Goal: Task Accomplishment & Management: Manage account settings

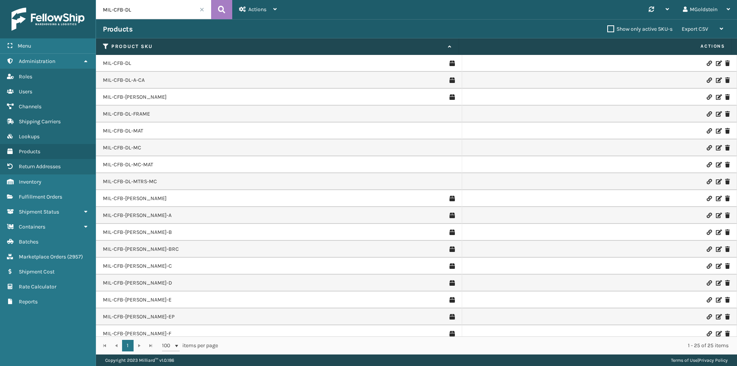
drag, startPoint x: 139, startPoint y: 8, endPoint x: 112, endPoint y: 14, distance: 27.6
click at [112, 14] on input "MIL-CFB-DL" at bounding box center [153, 9] width 115 height 19
type input "MIL-mt-5-c"
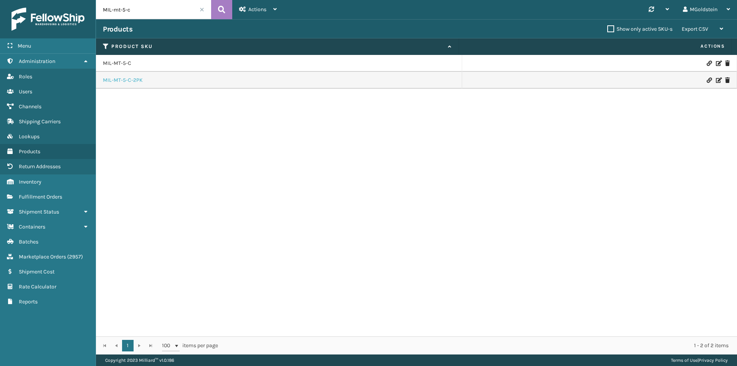
click at [135, 83] on link "MIL-MT-5-C-2PK" at bounding box center [123, 80] width 40 height 8
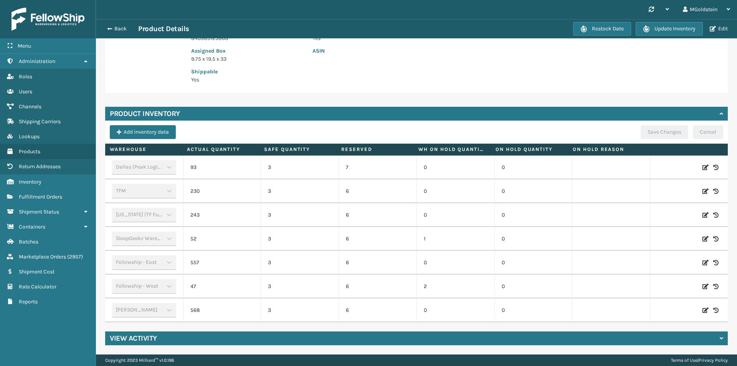
scroll to position [153, 0]
click at [702, 187] on icon at bounding box center [705, 191] width 6 height 8
drag, startPoint x: 232, startPoint y: 188, endPoint x: 199, endPoint y: 187, distance: 33.0
click at [199, 187] on span "230" at bounding box center [222, 191] width 64 height 14
type input "0"
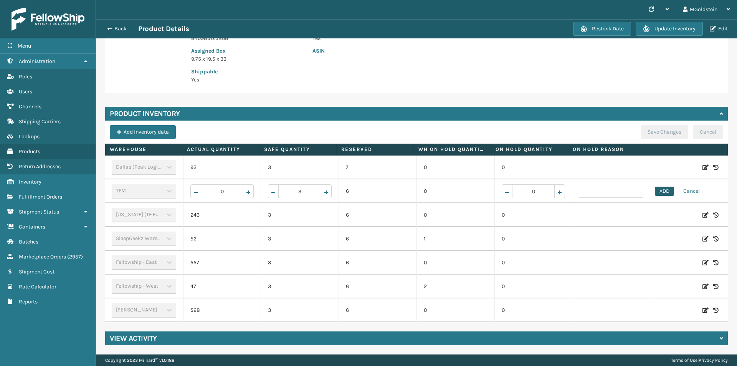
click at [656, 187] on button "ADD" at bounding box center [664, 191] width 19 height 9
click at [661, 127] on button "Save Changes" at bounding box center [665, 132] width 48 height 14
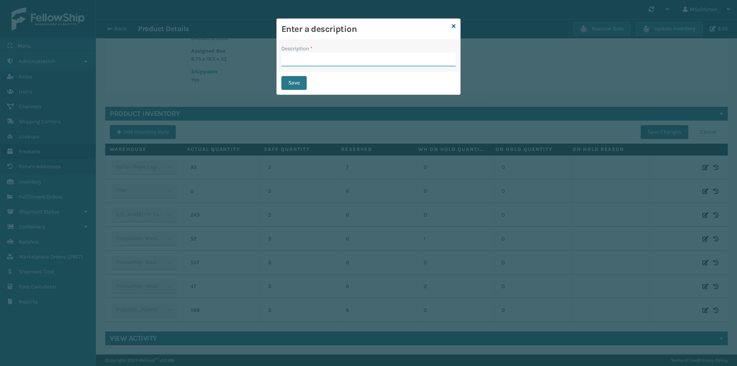
click at [315, 56] on input "Description *" at bounding box center [368, 60] width 174 height 14
click at [454, 25] on icon at bounding box center [454, 25] width 4 height 5
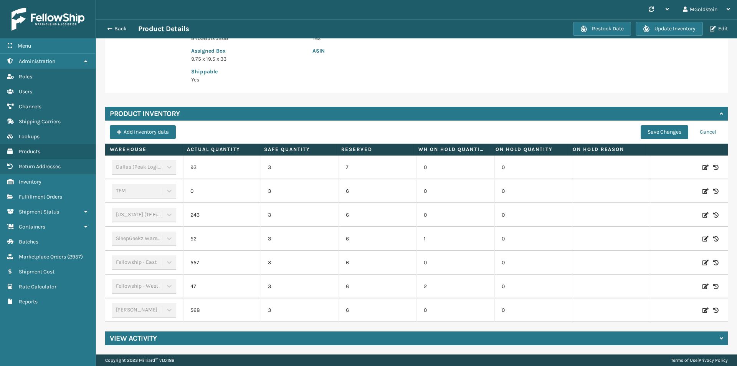
click at [702, 187] on icon at bounding box center [705, 191] width 6 height 8
drag, startPoint x: 228, startPoint y: 187, endPoint x: 198, endPoint y: 188, distance: 29.6
click at [198, 188] on span "0" at bounding box center [222, 191] width 64 height 14
type input "15"
click at [660, 187] on button "ADD" at bounding box center [664, 191] width 19 height 9
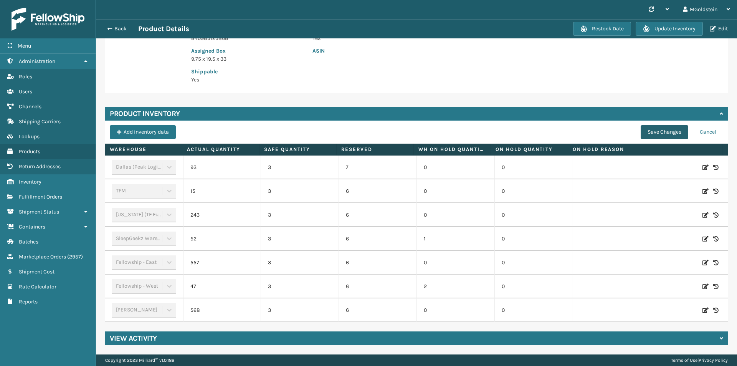
click at [653, 126] on button "Save Changes" at bounding box center [665, 132] width 48 height 14
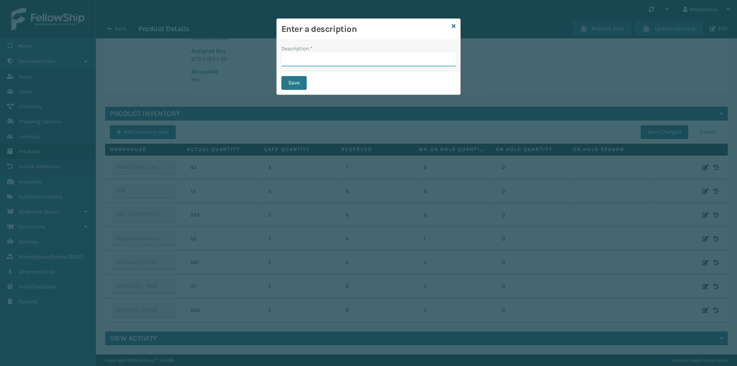
click at [297, 59] on input "Description *" at bounding box center [368, 60] width 174 height 14
type input "changed quantity"
click at [291, 81] on button "Save" at bounding box center [293, 83] width 25 height 14
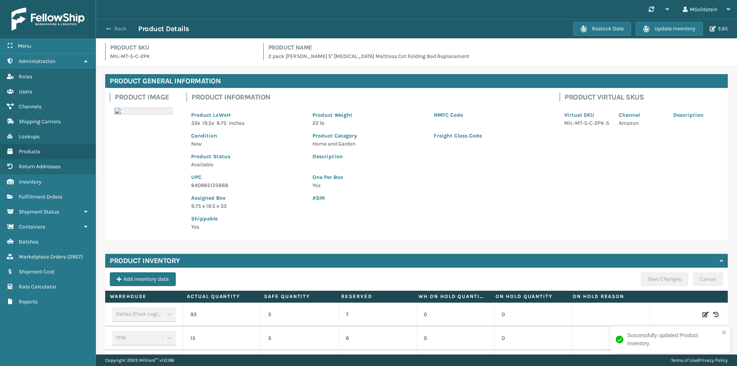
click at [124, 29] on button "Back" at bounding box center [120, 28] width 35 height 7
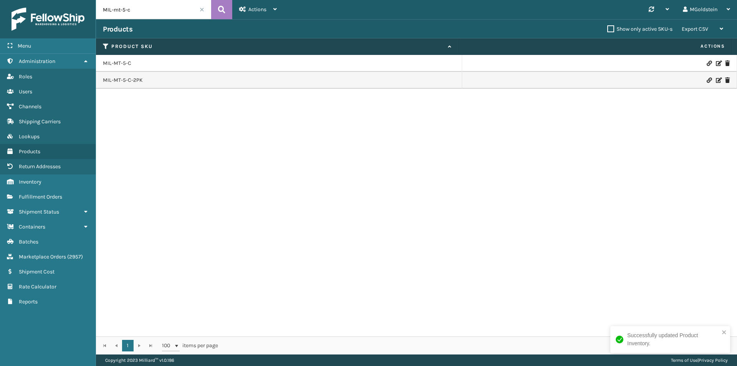
drag, startPoint x: 139, startPoint y: 14, endPoint x: 114, endPoint y: 12, distance: 24.6
click at [114, 12] on input "MIL-mt-5-c" at bounding box center [153, 9] width 115 height 19
type input "MIL-mtrs-14"
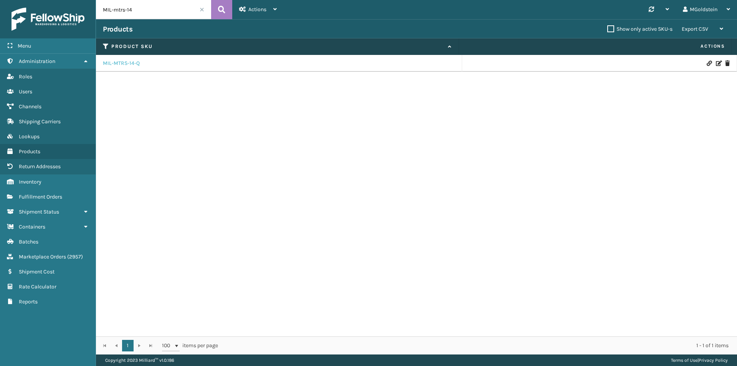
click at [135, 65] on link "MIL-MTRS-14-Q" at bounding box center [121, 63] width 37 height 8
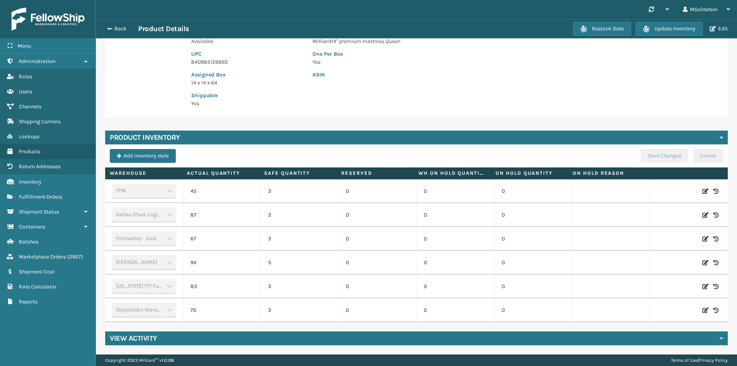
scroll to position [129, 0]
click at [702, 187] on icon at bounding box center [705, 191] width 6 height 8
drag, startPoint x: 226, startPoint y: 184, endPoint x: 215, endPoint y: 186, distance: 10.9
click at [215, 186] on input "45" at bounding box center [222, 191] width 43 height 14
type input "1"
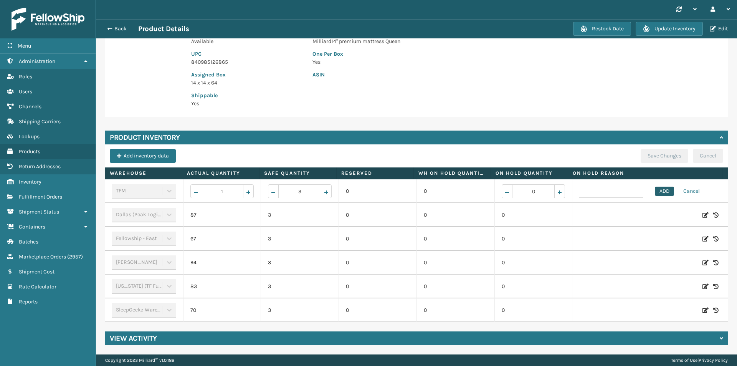
click at [658, 187] on button "ADD" at bounding box center [664, 191] width 19 height 9
click at [650, 149] on button "Save Changes" at bounding box center [665, 156] width 48 height 14
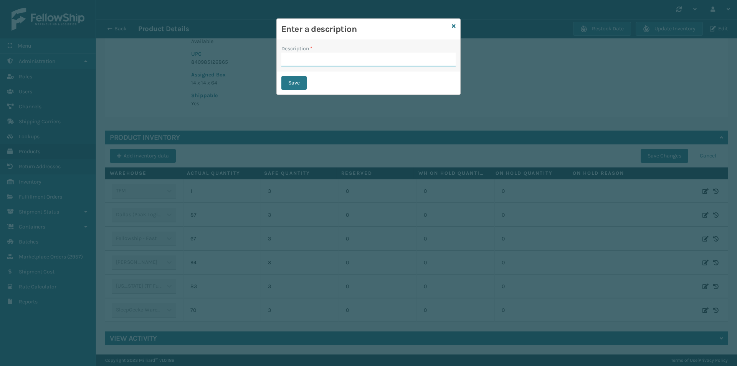
drag, startPoint x: 329, startPoint y: 60, endPoint x: 332, endPoint y: 66, distance: 7.4
click at [329, 60] on input "Description *" at bounding box center [368, 60] width 174 height 14
type input "changed quantity"
click at [293, 79] on button "Save" at bounding box center [293, 83] width 25 height 14
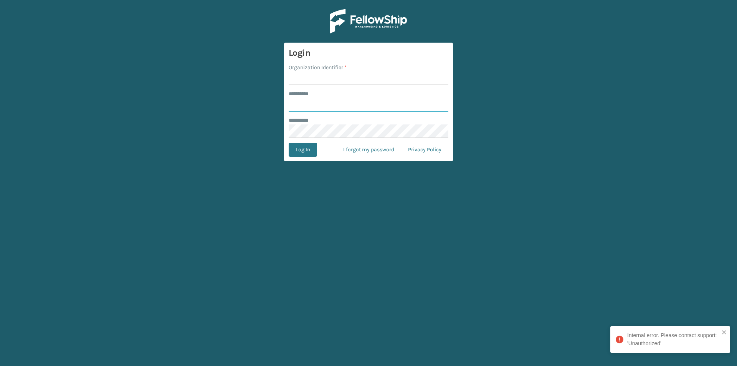
type input "**********"
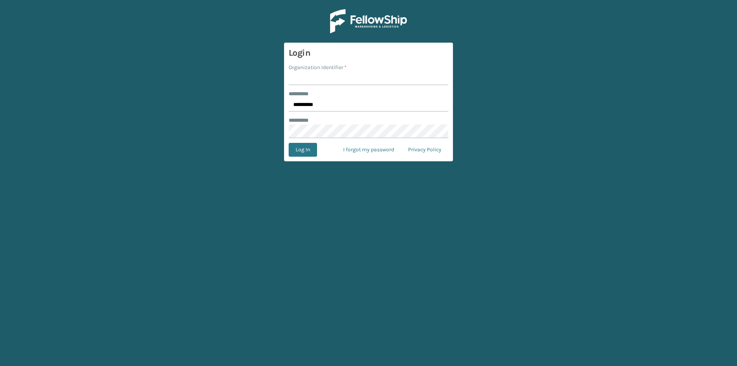
click at [307, 81] on input "Organization Identifier *" at bounding box center [369, 78] width 160 height 14
type input "[PERSON_NAME]"
click at [306, 150] on button "Log In" at bounding box center [303, 150] width 28 height 14
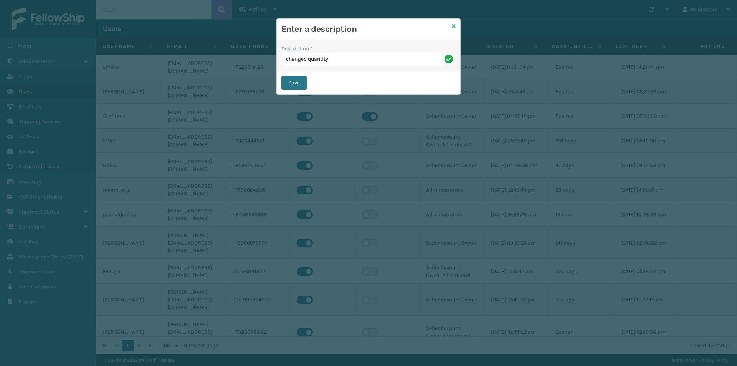
click at [452, 25] on icon at bounding box center [454, 25] width 4 height 5
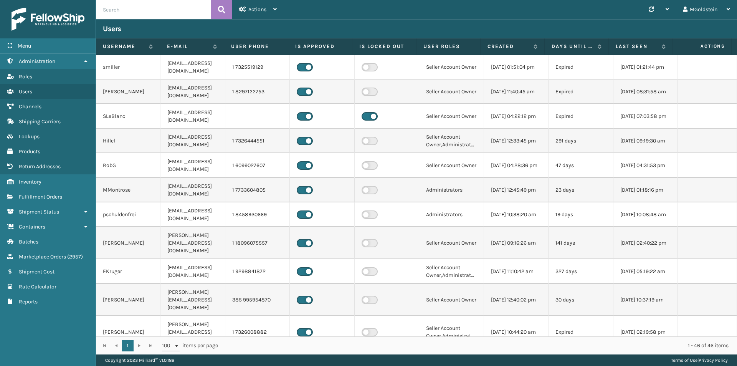
click at [136, 5] on input "text" at bounding box center [153, 9] width 115 height 19
paste input "MIL-MTRS-14-Q"
type input "MIL-MTRS-14-Q"
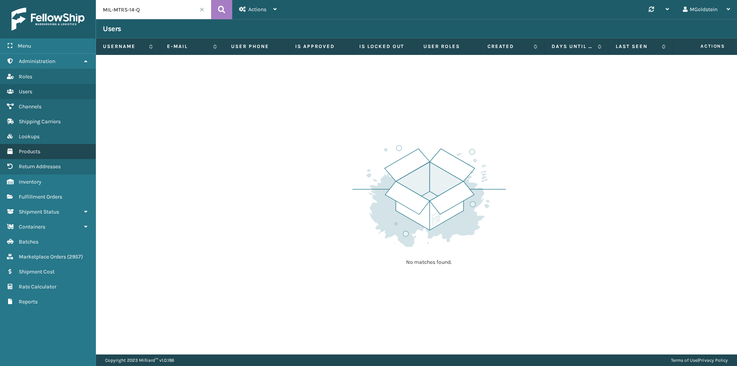
click at [29, 153] on span "Products" at bounding box center [29, 151] width 21 height 7
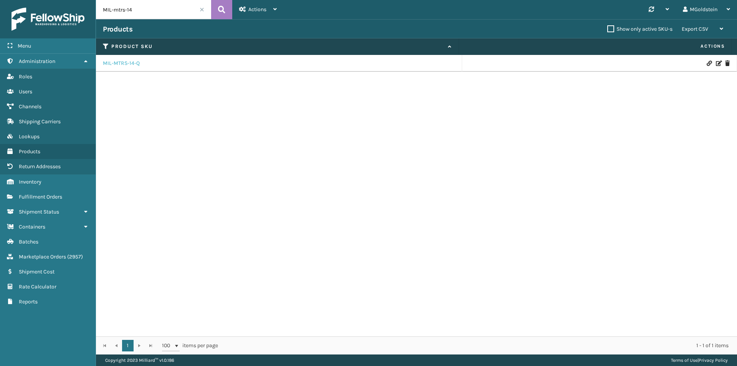
click at [130, 64] on link "MIL-MTRS-14-Q" at bounding box center [121, 63] width 37 height 8
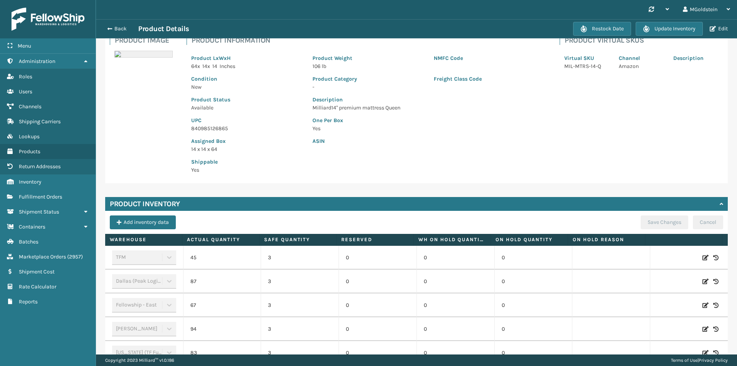
scroll to position [115, 0]
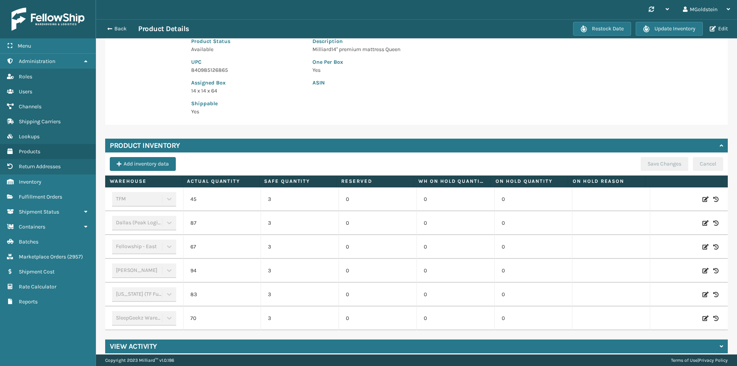
click at [702, 199] on icon at bounding box center [705, 199] width 6 height 8
drag, startPoint x: 229, startPoint y: 199, endPoint x: 190, endPoint y: 199, distance: 38.8
click at [190, 199] on span "45" at bounding box center [222, 199] width 64 height 14
type input "1"
click at [662, 200] on button "ADD" at bounding box center [664, 199] width 19 height 9
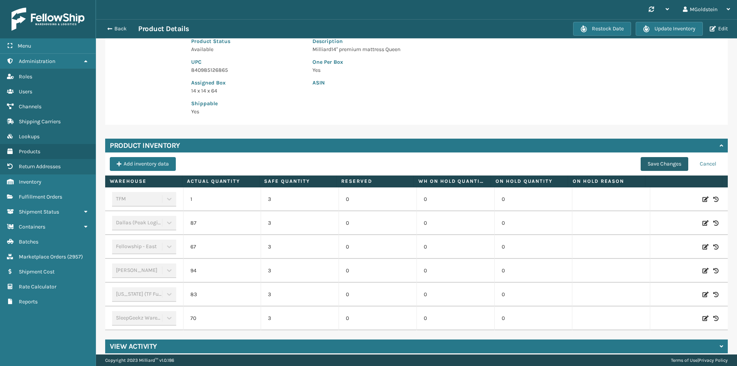
click at [645, 161] on button "Save Changes" at bounding box center [665, 164] width 48 height 14
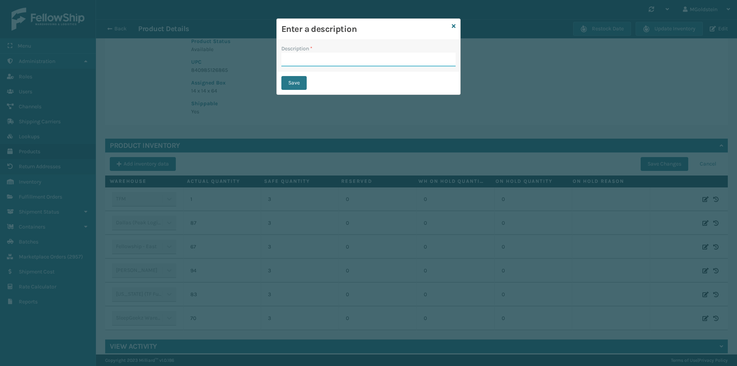
drag, startPoint x: 354, startPoint y: 62, endPoint x: 351, endPoint y: 65, distance: 4.6
click at [354, 62] on input "Description *" at bounding box center [368, 60] width 174 height 14
type input "changed quantity"
click at [302, 84] on button "Save" at bounding box center [293, 83] width 25 height 14
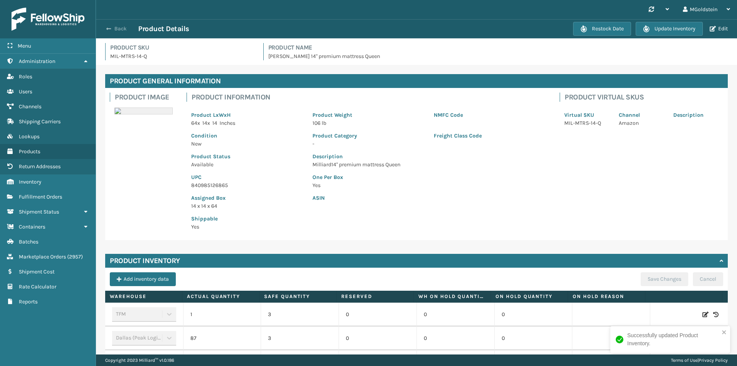
click at [115, 28] on button "Back" at bounding box center [120, 28] width 35 height 7
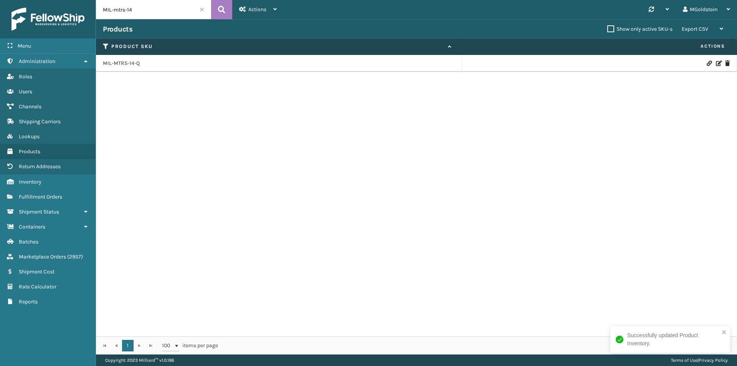
drag, startPoint x: 147, startPoint y: 10, endPoint x: 116, endPoint y: 10, distance: 31.5
click at [116, 10] on input "MIL-mtrs-14" at bounding box center [153, 9] width 115 height 19
type input "MIL-mt-5-c"
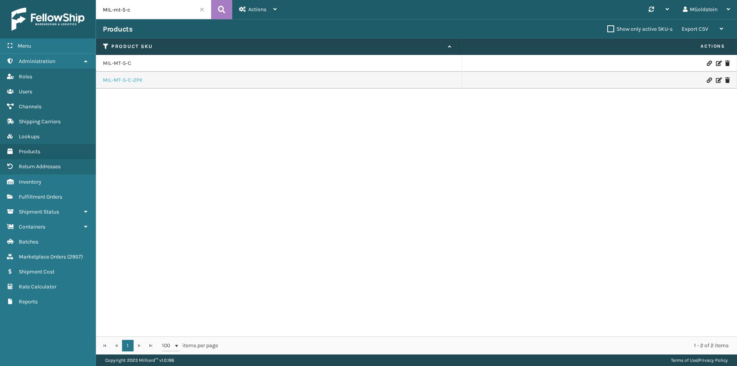
click at [127, 80] on link "MIL-MT-5-C-2PK" at bounding box center [123, 80] width 40 height 8
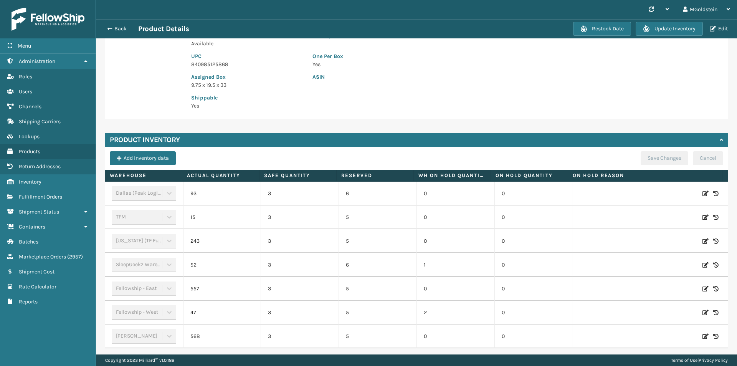
scroll to position [153, 0]
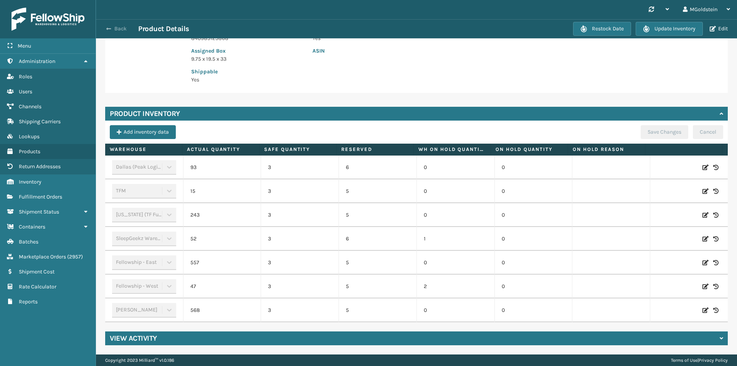
click at [124, 29] on button "Back" at bounding box center [120, 28] width 35 height 7
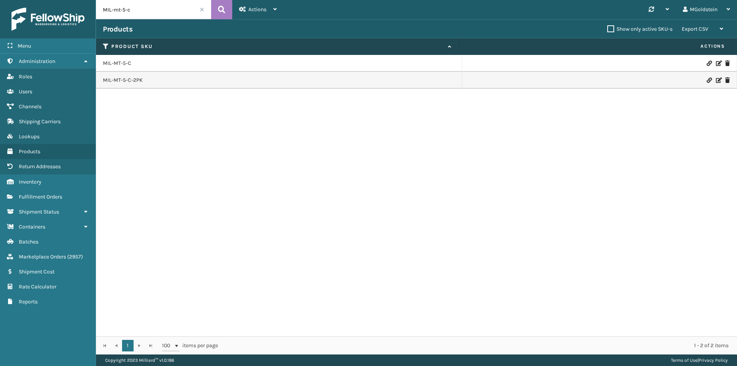
drag, startPoint x: 150, startPoint y: 14, endPoint x: 99, endPoint y: 10, distance: 51.2
click at [99, 10] on input "MIL-mt-5-c" at bounding box center [153, 9] width 115 height 19
type input "pltfrm"
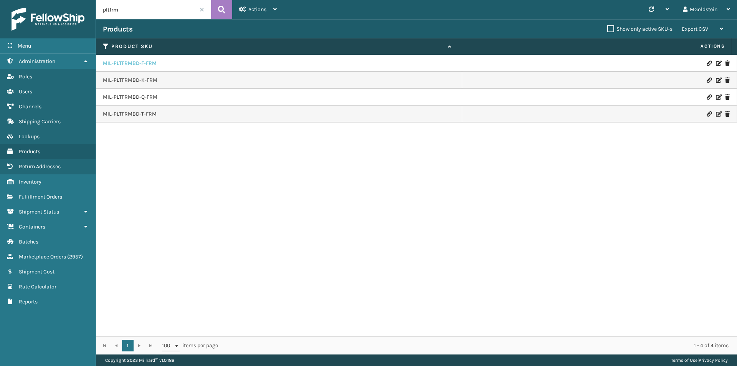
click at [137, 64] on link "MIL-PLTFRMBD-F-FRM" at bounding box center [130, 63] width 54 height 8
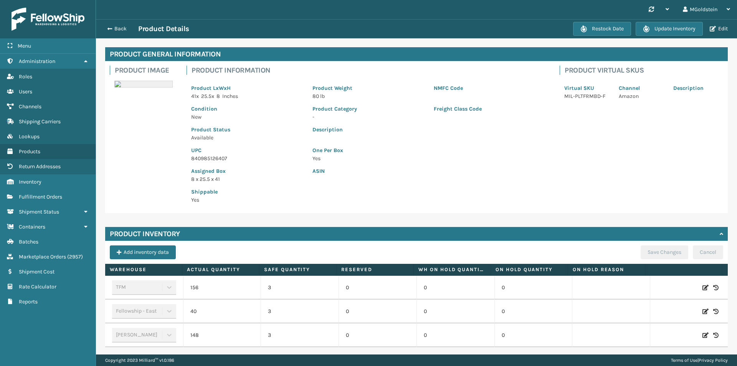
scroll to position [58, 0]
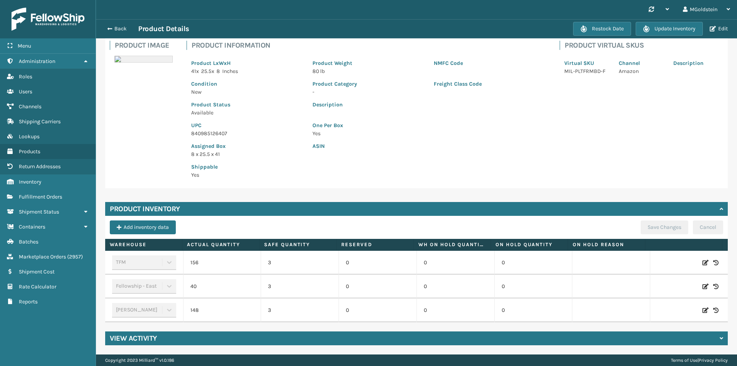
click at [702, 259] on icon at bounding box center [705, 263] width 6 height 8
drag, startPoint x: 225, startPoint y: 256, endPoint x: 200, endPoint y: 258, distance: 24.6
click at [201, 258] on input "156" at bounding box center [222, 263] width 43 height 14
type input "16"
click at [661, 258] on button "ADD" at bounding box center [664, 262] width 19 height 9
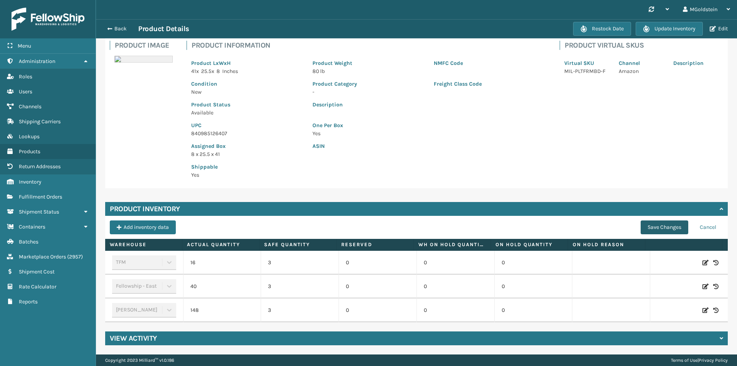
click at [661, 225] on button "Save Changes" at bounding box center [665, 227] width 48 height 14
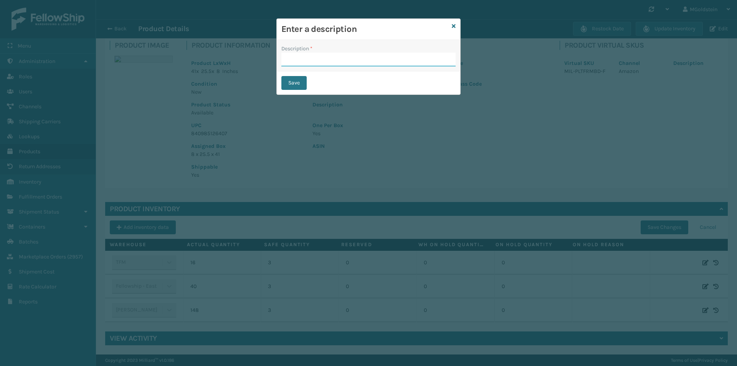
click at [337, 62] on input "Description *" at bounding box center [368, 60] width 174 height 14
type input "changed quantity"
click at [299, 84] on button "Save" at bounding box center [293, 83] width 25 height 14
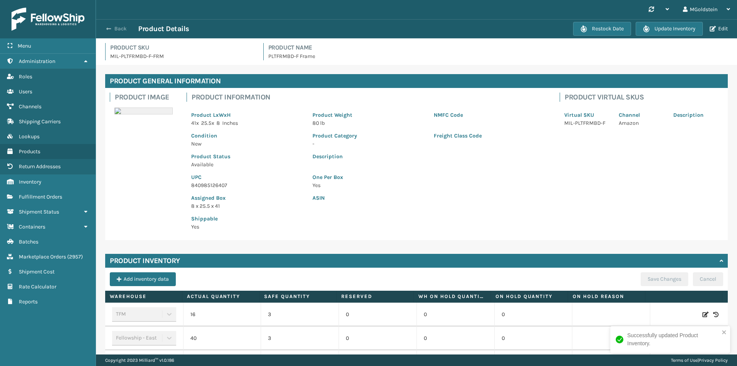
click at [119, 26] on button "Back" at bounding box center [120, 28] width 35 height 7
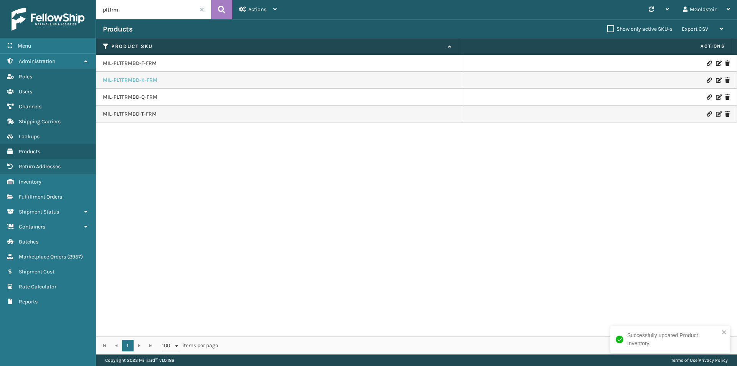
click at [148, 81] on link "MIL-PLTFRMBD-K-FRM" at bounding box center [130, 80] width 54 height 8
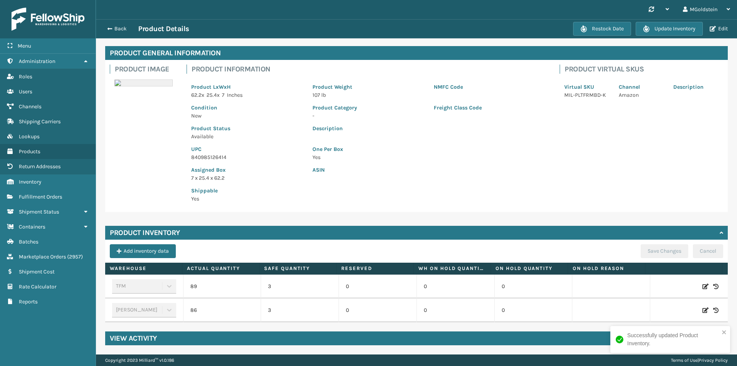
scroll to position [34, 0]
click at [702, 282] on icon at bounding box center [705, 286] width 6 height 8
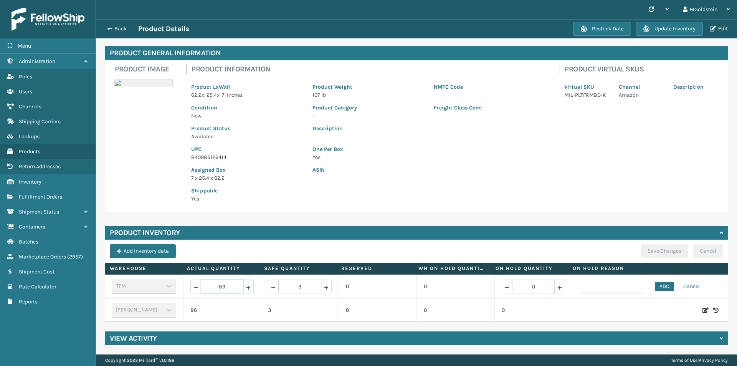
drag, startPoint x: 224, startPoint y: 283, endPoint x: 209, endPoint y: 282, distance: 14.6
click at [209, 282] on input "89" at bounding box center [222, 286] width 43 height 14
type input "25"
click at [659, 282] on button "ADD" at bounding box center [664, 286] width 19 height 9
click at [657, 244] on button "Save Changes" at bounding box center [665, 251] width 48 height 14
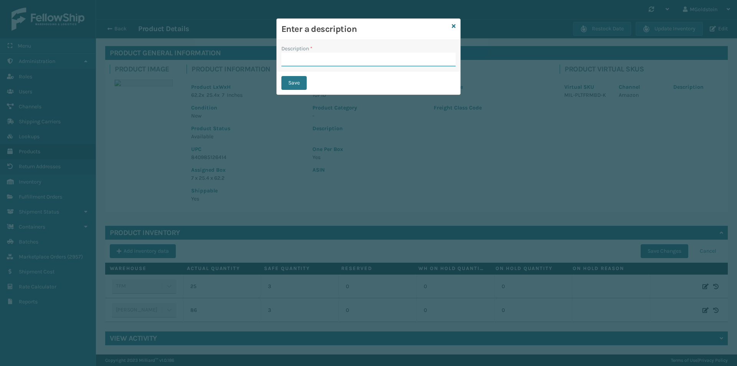
drag, startPoint x: 335, startPoint y: 59, endPoint x: 331, endPoint y: 66, distance: 7.8
click at [335, 59] on input "Description *" at bounding box center [368, 60] width 174 height 14
click at [345, 62] on input "adding" at bounding box center [361, 60] width 160 height 14
type input "changed quantity"
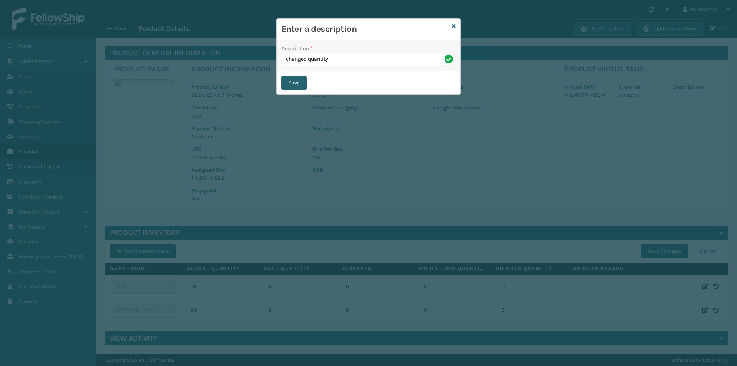
click at [296, 83] on button "Save" at bounding box center [293, 83] width 25 height 14
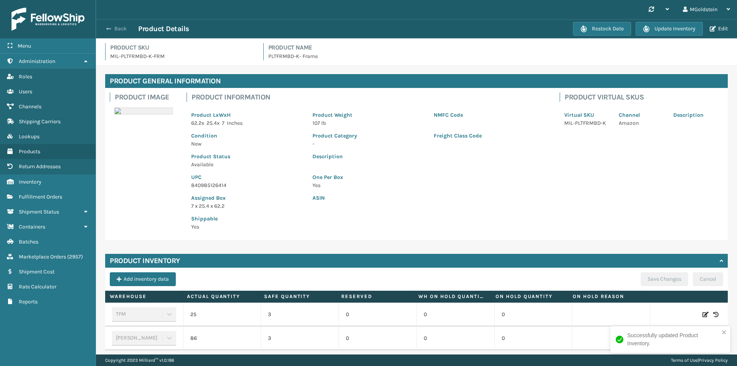
click at [118, 29] on button "Back" at bounding box center [120, 28] width 35 height 7
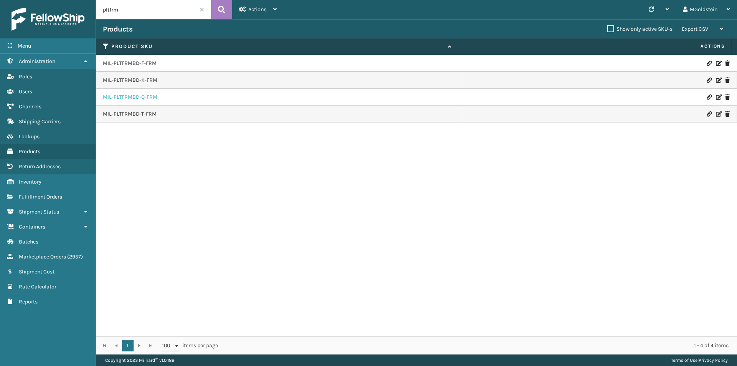
click at [140, 97] on link "MIL-PLTFRMBD-Q-FRM" at bounding box center [130, 97] width 54 height 8
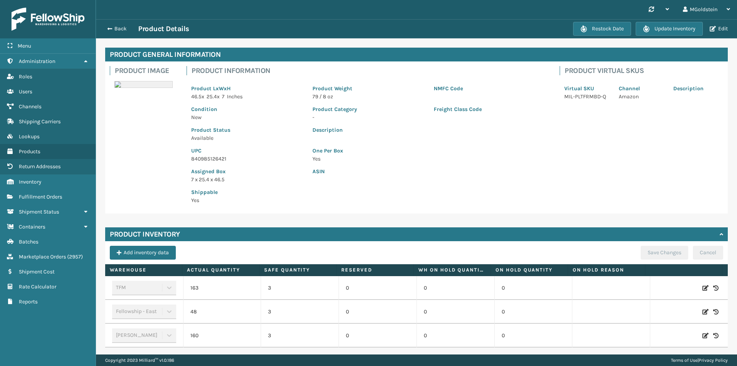
scroll to position [58, 0]
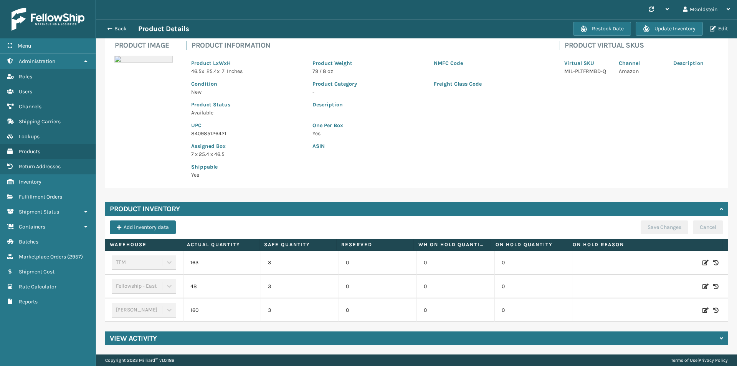
click at [702, 259] on icon at bounding box center [705, 263] width 6 height 8
drag, startPoint x: 229, startPoint y: 260, endPoint x: 187, endPoint y: 259, distance: 42.2
click at [187, 259] on td "163" at bounding box center [222, 263] width 78 height 24
type input "35"
click at [660, 258] on button "ADD" at bounding box center [664, 262] width 19 height 9
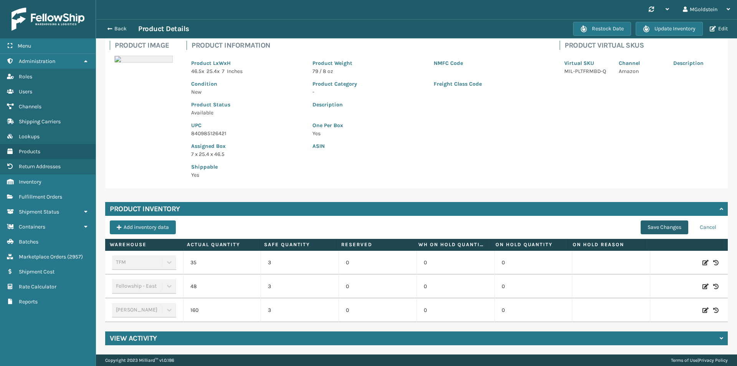
click at [652, 221] on button "Save Changes" at bounding box center [665, 227] width 48 height 14
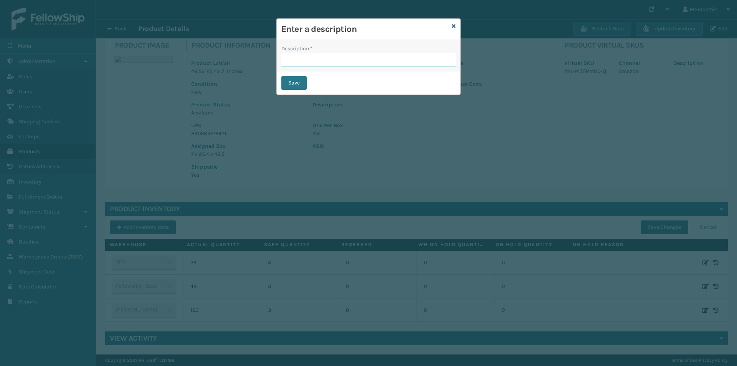
drag, startPoint x: 362, startPoint y: 60, endPoint x: 357, endPoint y: 60, distance: 4.2
click at [362, 60] on input "Description *" at bounding box center [368, 60] width 174 height 14
type input "changed quantity"
click at [298, 81] on button "Save" at bounding box center [293, 83] width 25 height 14
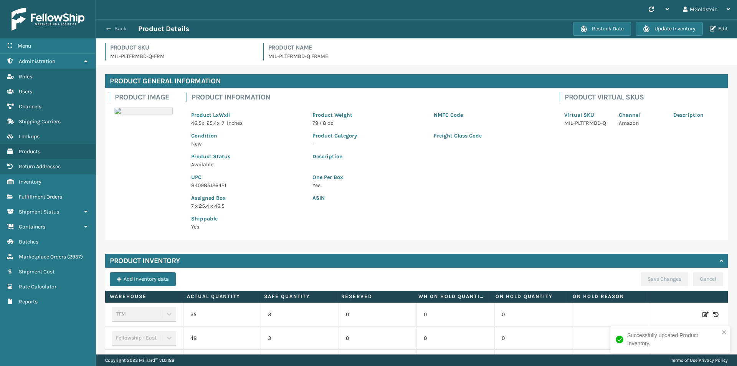
click at [120, 31] on button "Back" at bounding box center [120, 28] width 35 height 7
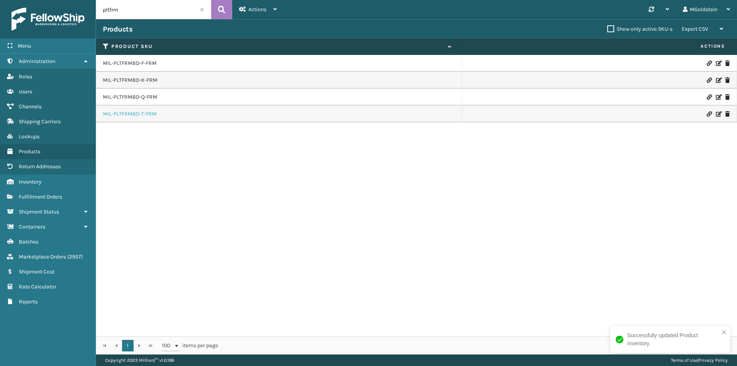
click at [135, 115] on link "MIL-PLTFRMBD-T-FRM" at bounding box center [130, 114] width 54 height 8
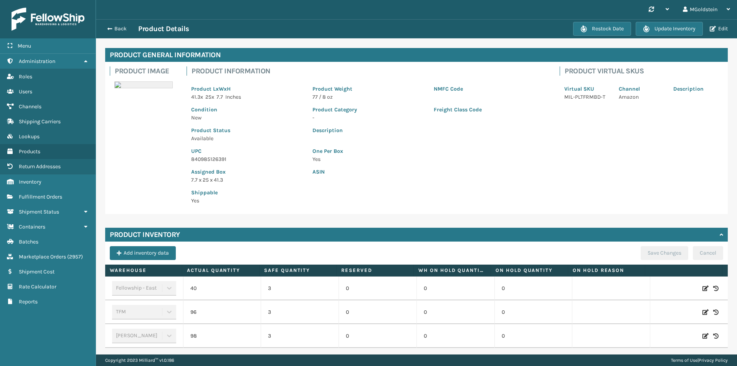
scroll to position [58, 0]
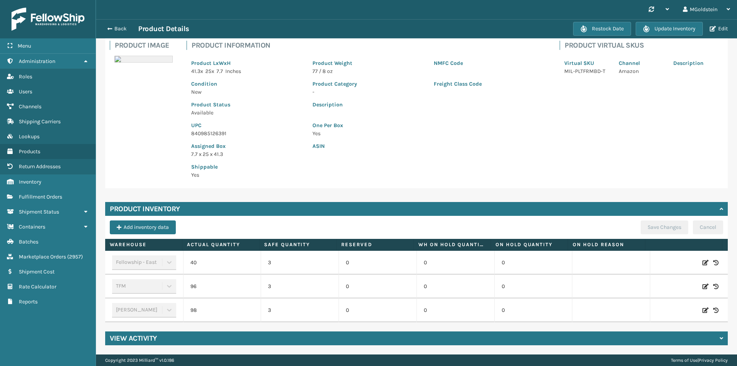
click at [702, 282] on icon at bounding box center [705, 286] width 6 height 8
drag, startPoint x: 226, startPoint y: 279, endPoint x: 180, endPoint y: 279, distance: 45.7
click at [180, 279] on tr "TFM 96 3 0 0 0 ADD Cancel" at bounding box center [416, 286] width 622 height 24
type input "0"
click at [655, 282] on button "ADD" at bounding box center [664, 286] width 19 height 9
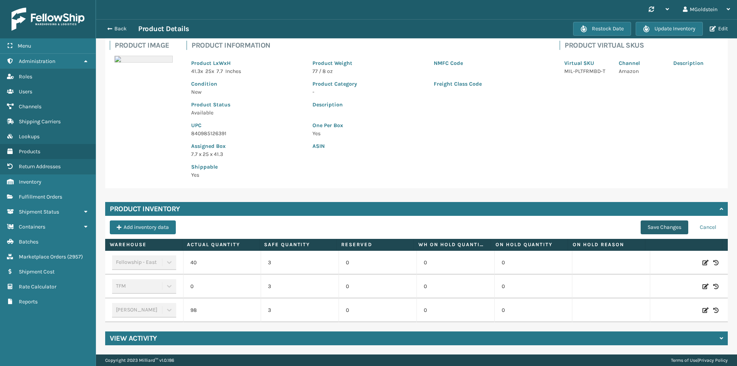
click at [652, 220] on button "Save Changes" at bounding box center [665, 227] width 48 height 14
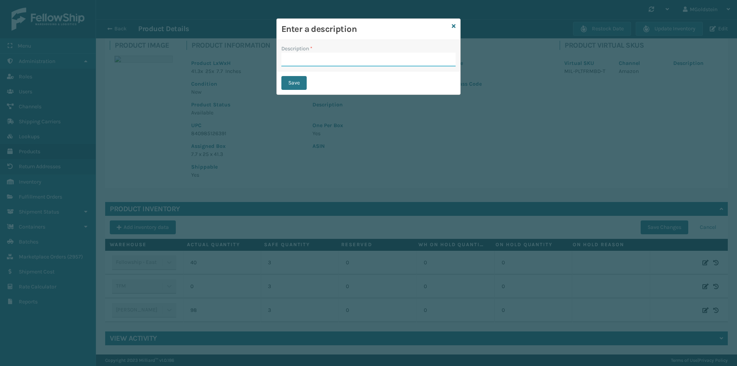
click at [345, 59] on input "Description *" at bounding box center [368, 60] width 174 height 14
type input "changed quantity"
click at [289, 84] on button "Save" at bounding box center [293, 83] width 25 height 14
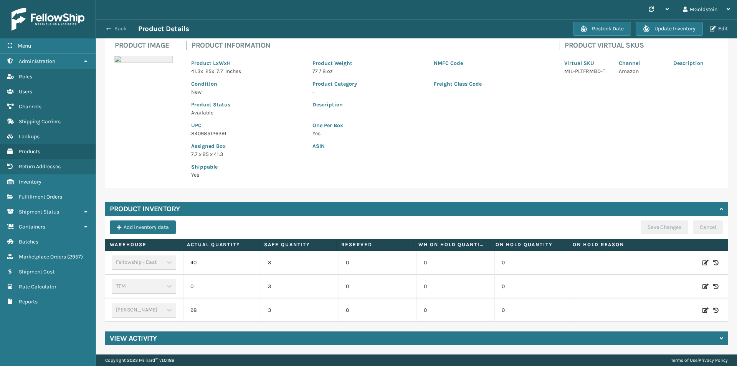
click at [116, 28] on button "Back" at bounding box center [120, 28] width 35 height 7
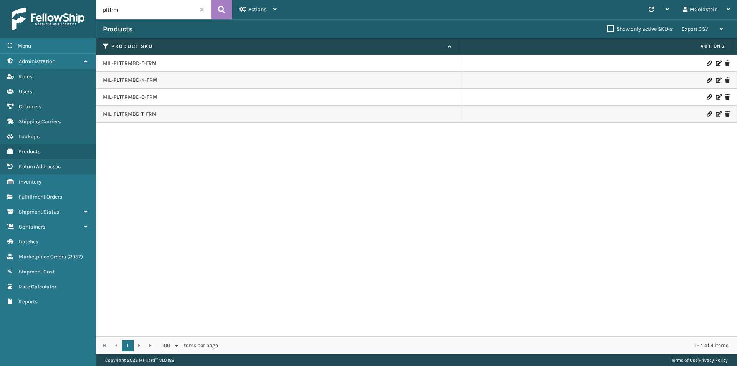
drag, startPoint x: 134, startPoint y: 15, endPoint x: 96, endPoint y: 15, distance: 38.0
click at [96, 15] on input "pltfrm" at bounding box center [153, 9] width 115 height 19
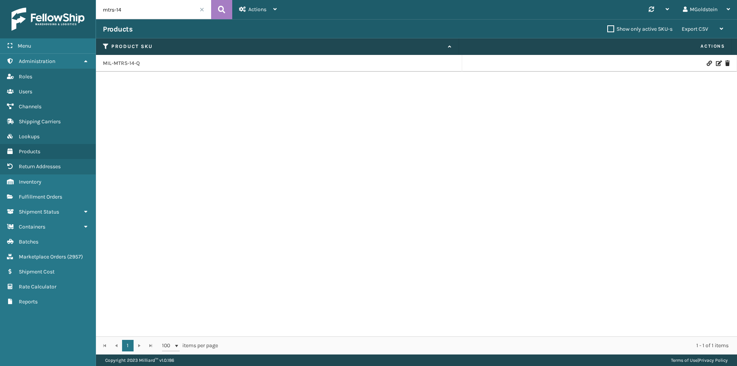
click at [131, 10] on input "mtrs-14" at bounding box center [153, 9] width 115 height 19
type input "mtrs-14-k"
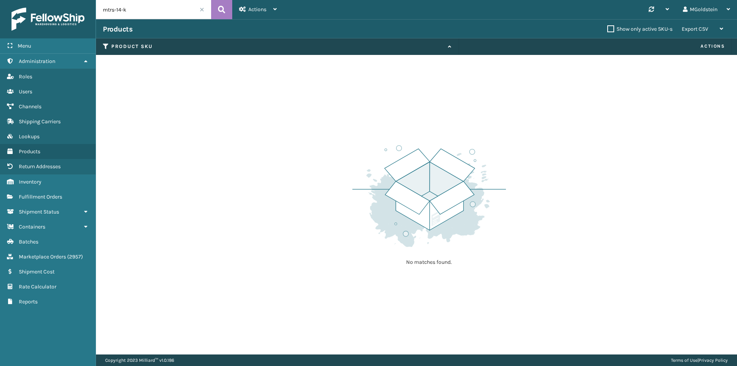
drag, startPoint x: 125, startPoint y: 10, endPoint x: 95, endPoint y: 10, distance: 29.9
click at [95, 0] on div "Menu Administration Roles Users Channels Shipping Carriers Lookups Products Ret…" at bounding box center [368, 0] width 737 height 0
click at [133, 11] on input "text" at bounding box center [153, 9] width 115 height 19
type input "arch"
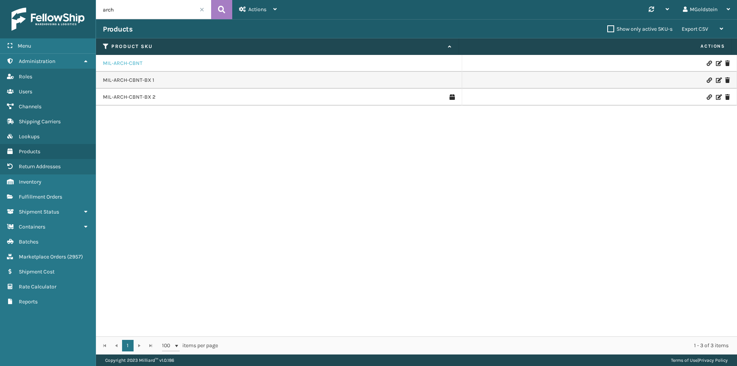
click at [128, 64] on link "MIL-ARCH-CBNT" at bounding box center [123, 63] width 40 height 8
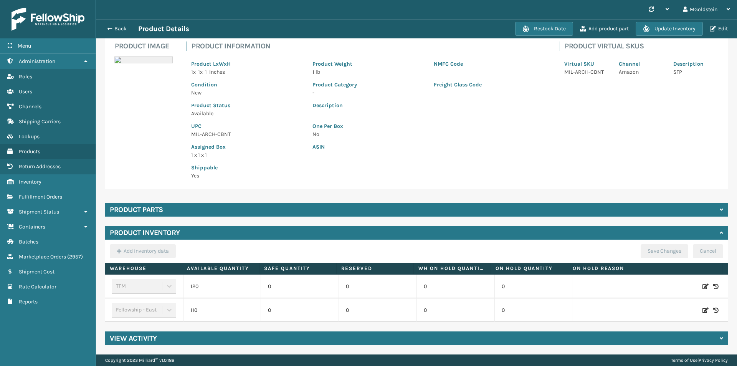
scroll to position [57, 0]
click at [702, 282] on icon at bounding box center [705, 286] width 6 height 8
click at [421, 159] on div "Shippable Yes" at bounding box center [369, 169] width 364 height 21
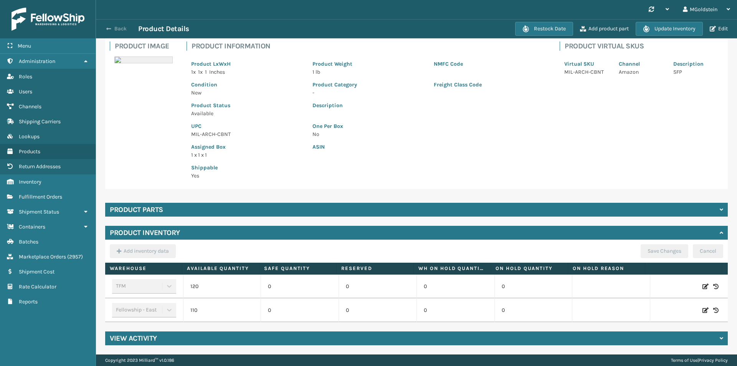
click at [123, 28] on button "Back" at bounding box center [120, 28] width 35 height 7
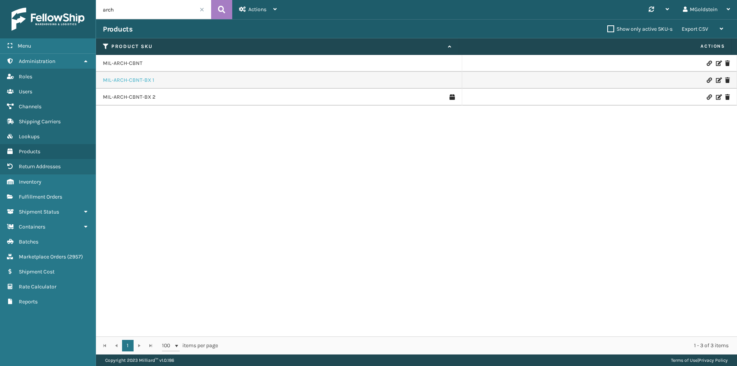
click at [136, 83] on link "MIL-ARCH-CBNT-BX 1" at bounding box center [128, 80] width 51 height 8
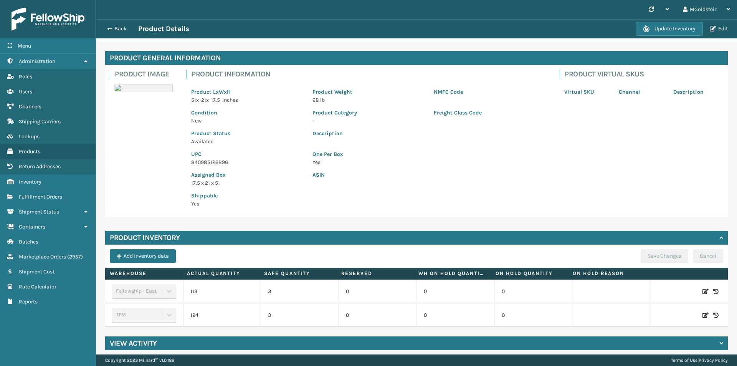
scroll to position [34, 0]
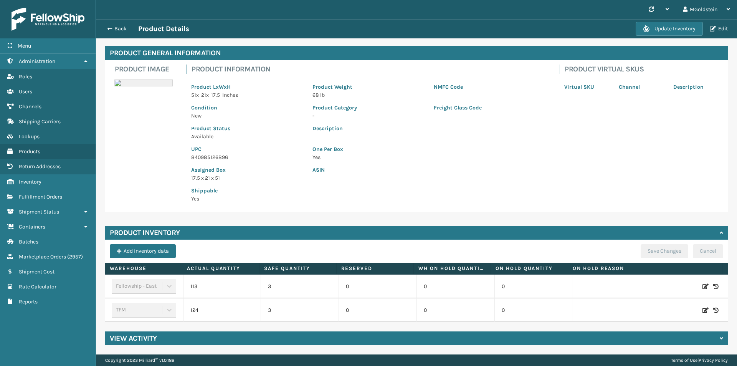
click at [702, 306] on icon at bounding box center [705, 310] width 6 height 8
drag, startPoint x: 231, startPoint y: 304, endPoint x: 214, endPoint y: 304, distance: 16.9
click at [214, 304] on input "124" at bounding box center [222, 310] width 43 height 14
type input "0"
click at [656, 305] on button "ADD" at bounding box center [664, 309] width 19 height 9
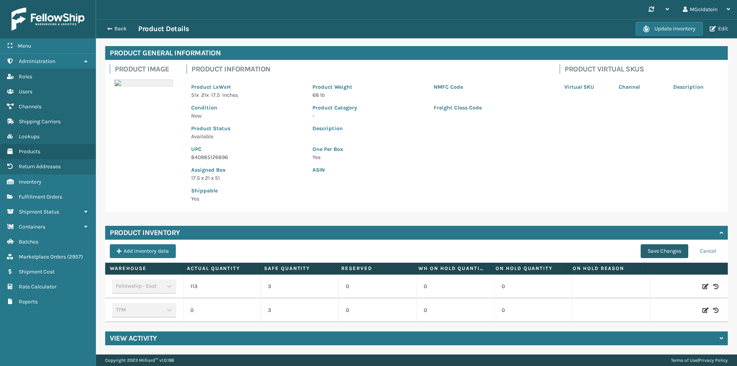
click at [664, 244] on button "Save Changes" at bounding box center [665, 251] width 48 height 14
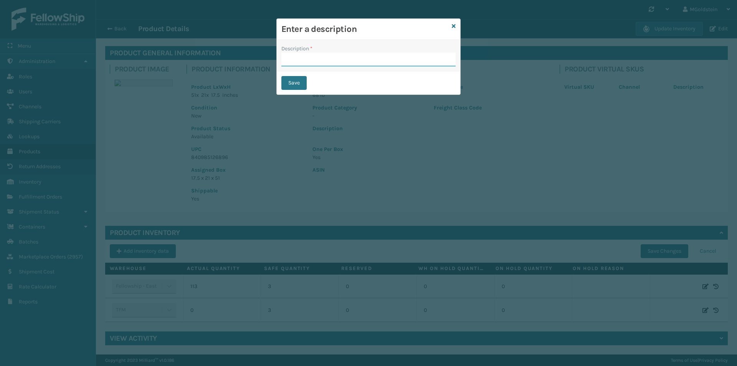
drag, startPoint x: 324, startPoint y: 59, endPoint x: 322, endPoint y: 66, distance: 7.2
click at [324, 59] on input "Description *" at bounding box center [368, 60] width 174 height 14
type input "changed quantity"
click at [301, 80] on button "Save" at bounding box center [293, 83] width 25 height 14
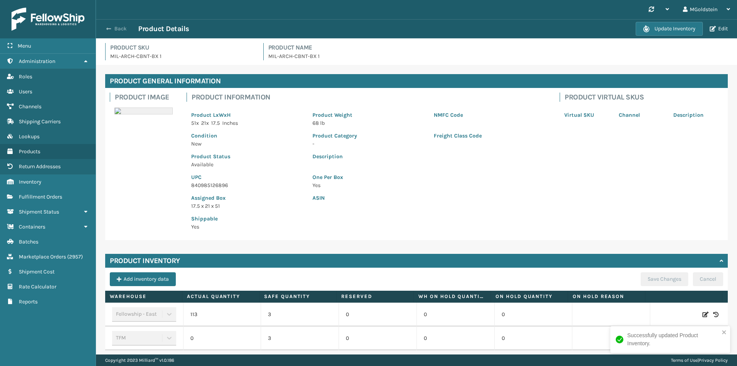
click at [119, 31] on button "Back" at bounding box center [120, 28] width 35 height 7
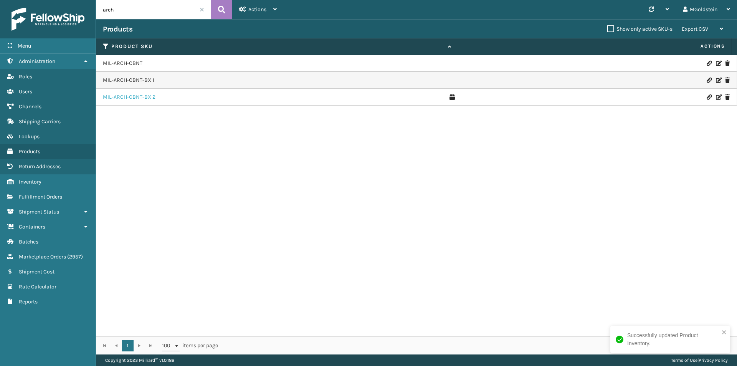
click at [140, 96] on link "MIL-ARCH-CBNT-BX 2" at bounding box center [129, 97] width 53 height 8
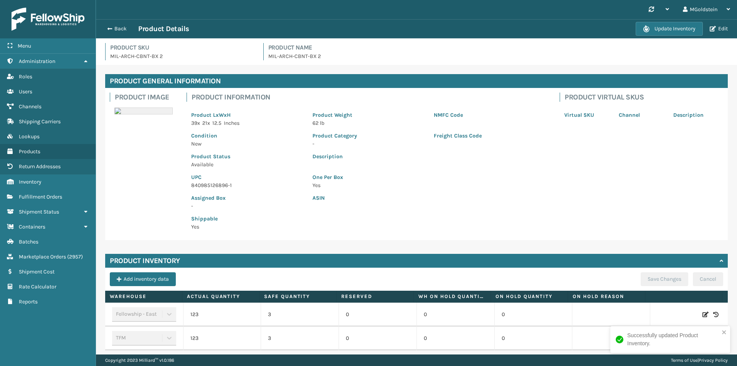
scroll to position [34, 0]
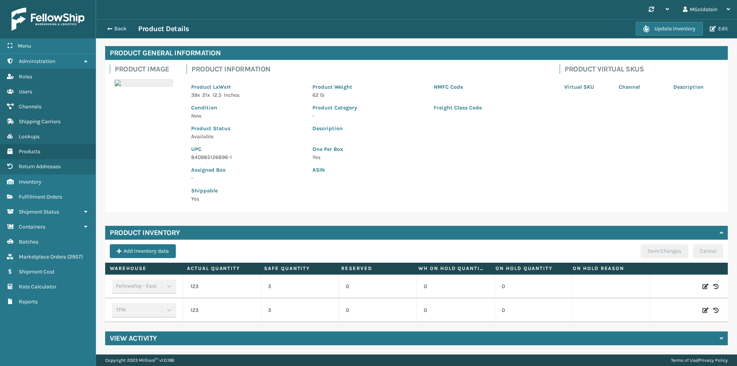
click at [702, 306] on icon at bounding box center [705, 310] width 6 height 8
drag, startPoint x: 225, startPoint y: 303, endPoint x: 205, endPoint y: 304, distance: 20.0
click at [205, 304] on input "123" at bounding box center [222, 310] width 43 height 14
type input "0"
click at [655, 305] on button "ADD" at bounding box center [664, 309] width 19 height 9
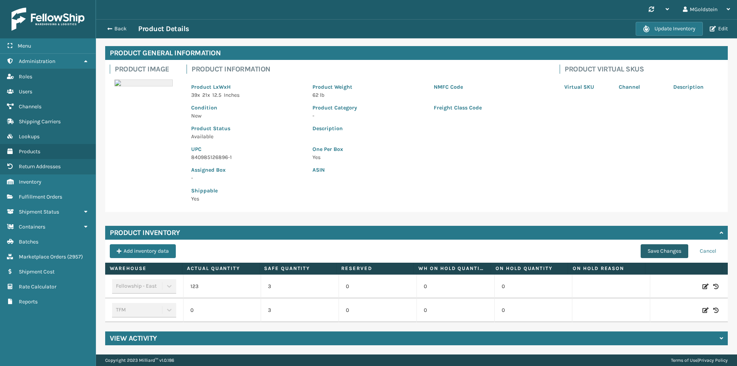
click at [652, 244] on button "Save Changes" at bounding box center [665, 251] width 48 height 14
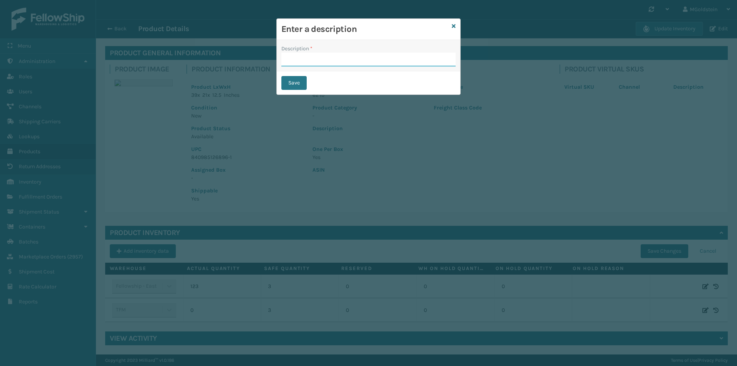
drag, startPoint x: 368, startPoint y: 59, endPoint x: 366, endPoint y: 65, distance: 6.0
click at [368, 59] on input "Description *" at bounding box center [368, 60] width 174 height 14
type input "changed quantity"
click at [300, 81] on button "Save" at bounding box center [293, 83] width 25 height 14
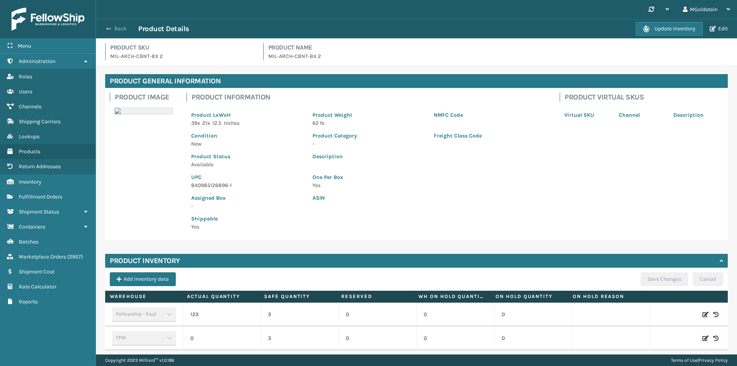
click at [120, 28] on button "Back" at bounding box center [120, 28] width 35 height 7
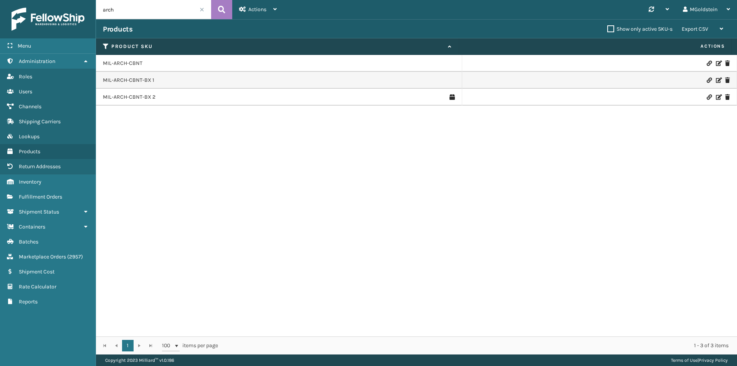
drag, startPoint x: 125, startPoint y: 10, endPoint x: 100, endPoint y: 10, distance: 24.9
click at [100, 10] on input "arch" at bounding box center [153, 9] width 115 height 19
type input "cfb-dl"
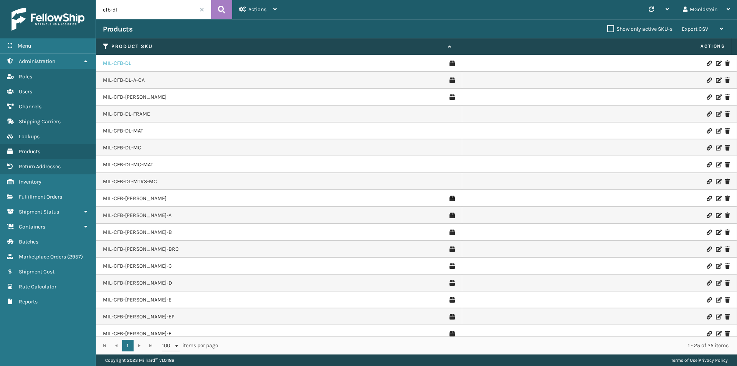
click at [125, 63] on link "MIL-CFB-DL" at bounding box center [117, 63] width 28 height 8
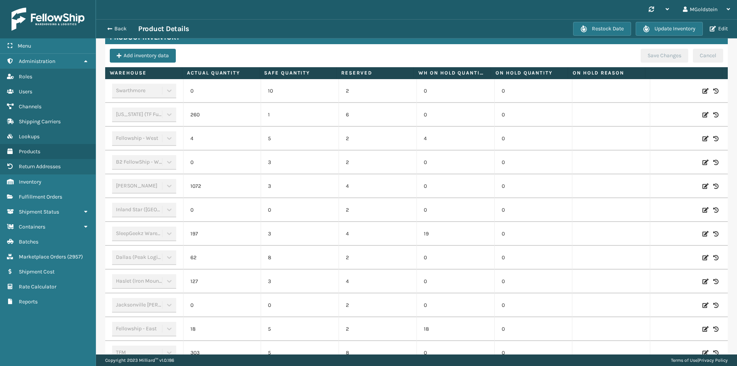
scroll to position [272, 0]
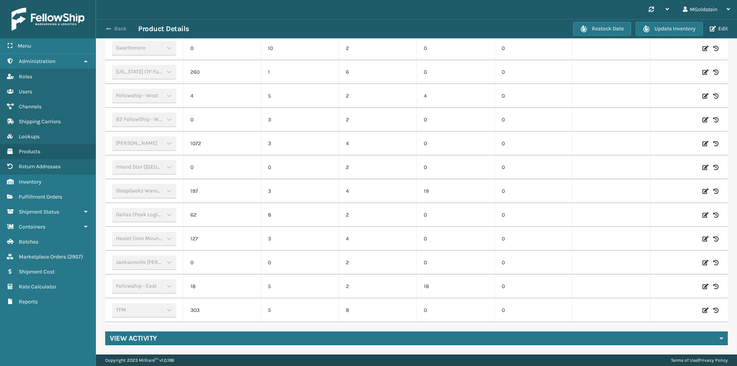
click at [118, 29] on button "Back" at bounding box center [120, 28] width 35 height 7
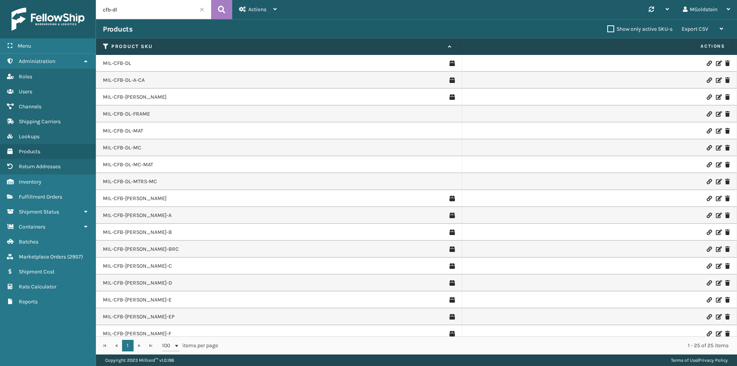
drag, startPoint x: 150, startPoint y: 12, endPoint x: 89, endPoint y: 10, distance: 61.1
click at [89, 0] on div "Menu Administration Roles Users Channels Shipping Carriers Lookups Products Ret…" at bounding box center [368, 0] width 737 height 0
type input "crsh"
click at [124, 62] on link "MIL-CRSH-A" at bounding box center [117, 63] width 29 height 8
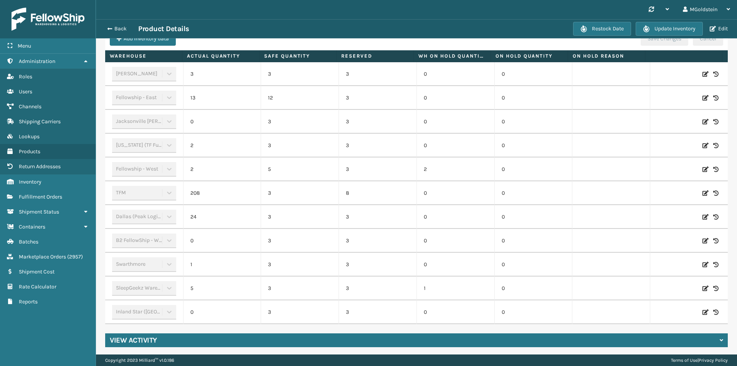
scroll to position [248, 0]
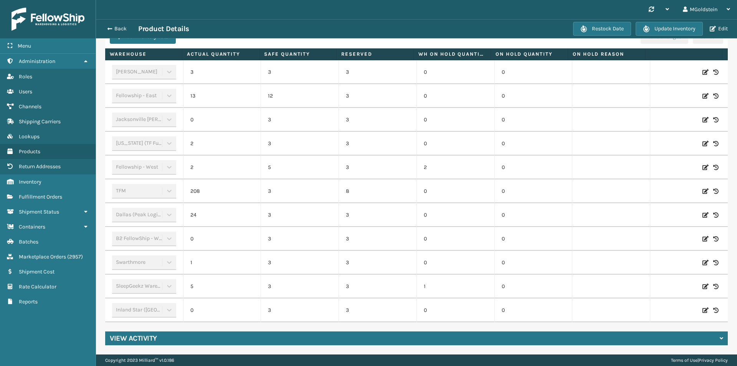
click at [702, 187] on icon at bounding box center [705, 191] width 6 height 8
click at [233, 185] on input "208" at bounding box center [222, 191] width 43 height 14
drag, startPoint x: 229, startPoint y: 187, endPoint x: 211, endPoint y: 187, distance: 18.0
click at [211, 187] on input "208" at bounding box center [222, 191] width 43 height 14
type input "136"
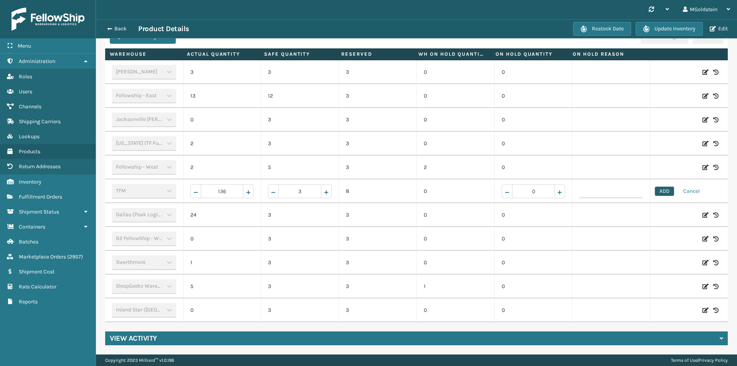
click at [662, 187] on button "ADD" at bounding box center [664, 191] width 19 height 9
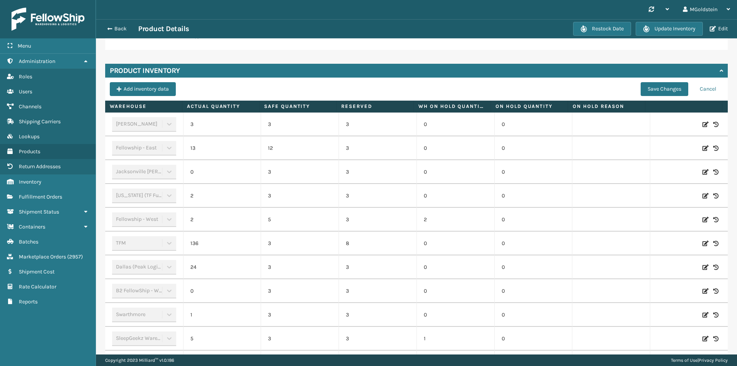
scroll to position [94, 0]
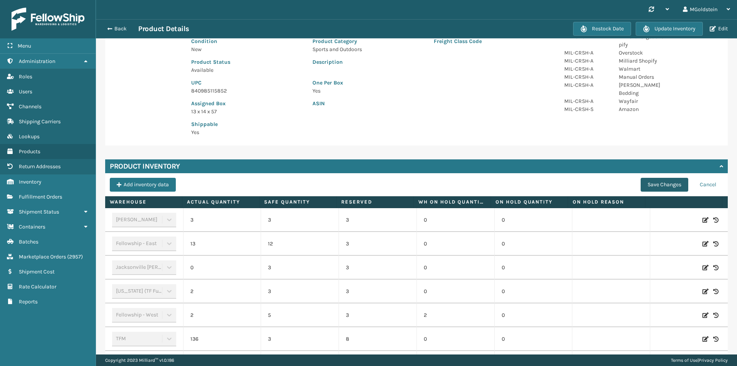
click at [653, 186] on button "Save Changes" at bounding box center [665, 185] width 48 height 14
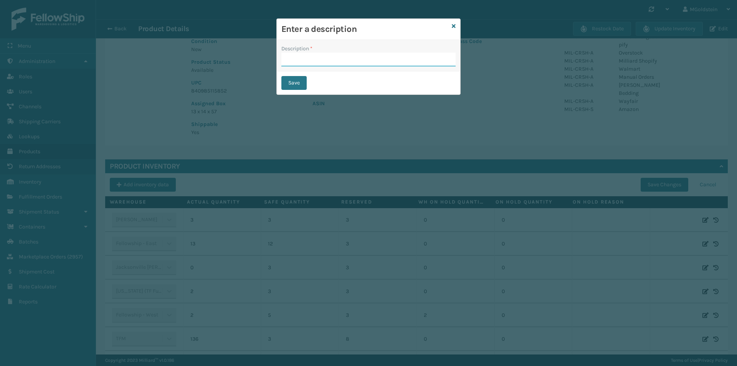
click at [334, 58] on input "Description *" at bounding box center [368, 60] width 174 height 14
type input "changed quantity"
click at [297, 78] on button "Save" at bounding box center [293, 83] width 25 height 14
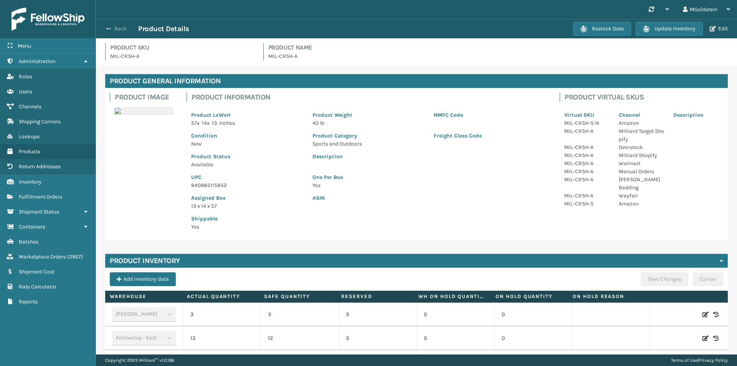
click at [121, 28] on button "Back" at bounding box center [120, 28] width 35 height 7
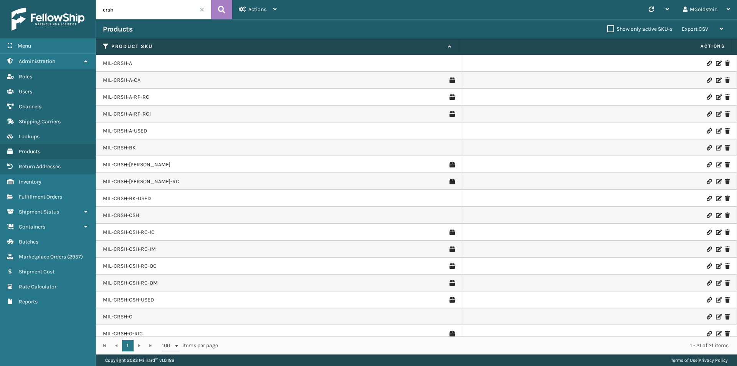
drag, startPoint x: 154, startPoint y: 10, endPoint x: 91, endPoint y: 10, distance: 62.6
click at [91, 0] on div "Menu Administration Roles Users Channels Shipping Carriers Lookups Products Ret…" at bounding box center [368, 0] width 737 height 0
paste input "MIL-BBA-HA8"
type input "MIL-BBA-HA8"
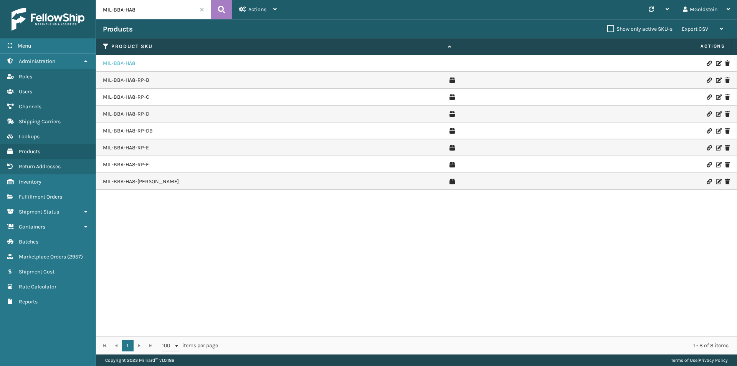
click at [129, 62] on link "MIL-BBA-HA8" at bounding box center [119, 63] width 33 height 8
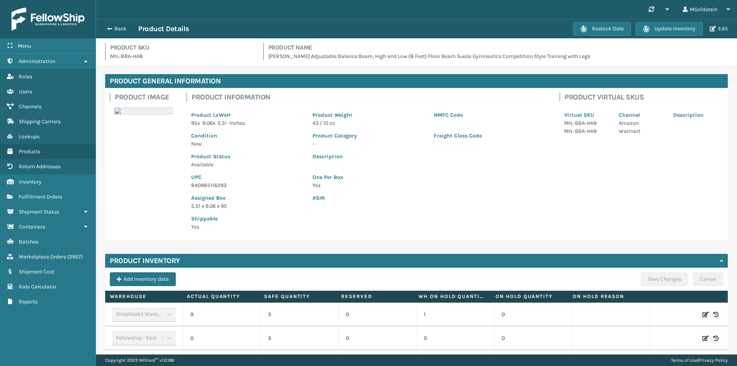
scroll to position [105, 0]
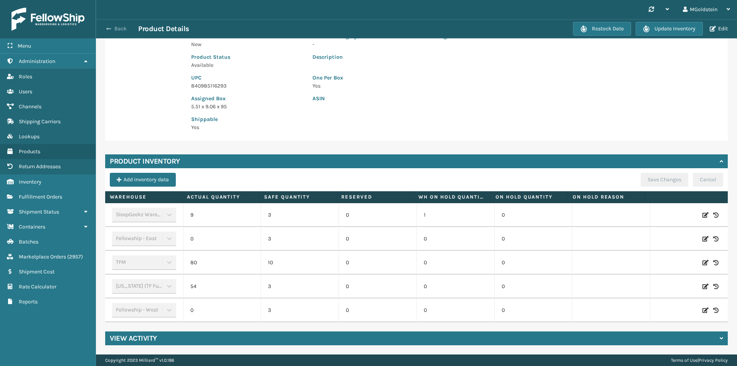
click at [121, 30] on button "Back" at bounding box center [120, 28] width 35 height 7
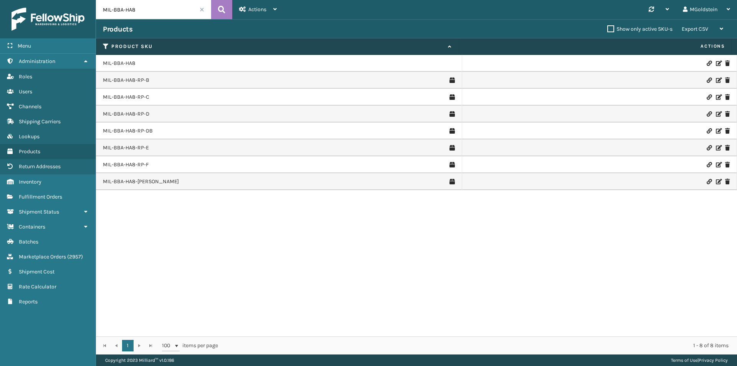
drag, startPoint x: 116, startPoint y: 12, endPoint x: 97, endPoint y: 12, distance: 19.2
click at [97, 12] on input "MIL-BBA-HA8" at bounding box center [153, 9] width 115 height 19
paste input "CRSH-BK"
type input "MIL-CRSH-BK"
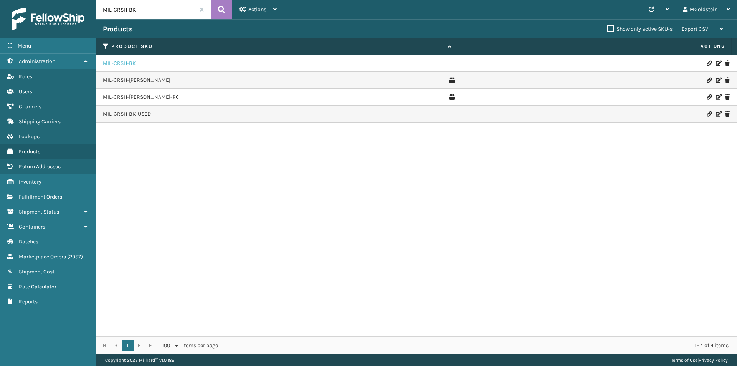
click at [121, 60] on link "MIL-CRSH-BK" at bounding box center [119, 63] width 33 height 8
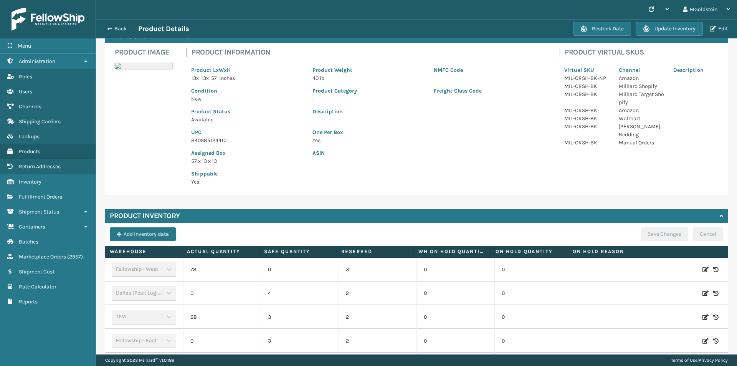
scroll to position [154, 0]
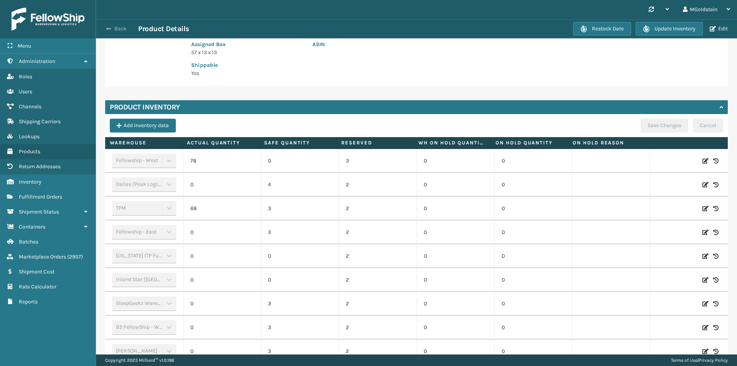
click at [119, 26] on button "Back" at bounding box center [120, 28] width 35 height 7
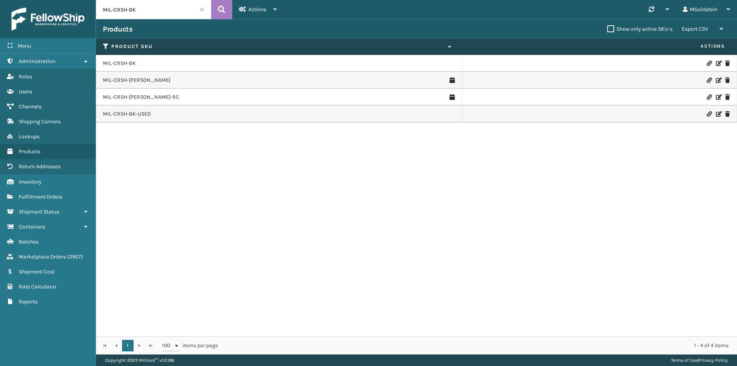
drag, startPoint x: 149, startPoint y: 13, endPoint x: 93, endPoint y: 11, distance: 55.7
click at [93, 0] on div "Menu Administration Roles Users Channels Shipping Carriers Lookups Products Ret…" at bounding box center [368, 0] width 737 height 0
paste input "TDLRBD-A"
type input "MIL-TDLRBD-A"
click at [125, 64] on link "MIL-TDLRBD-A" at bounding box center [120, 63] width 35 height 8
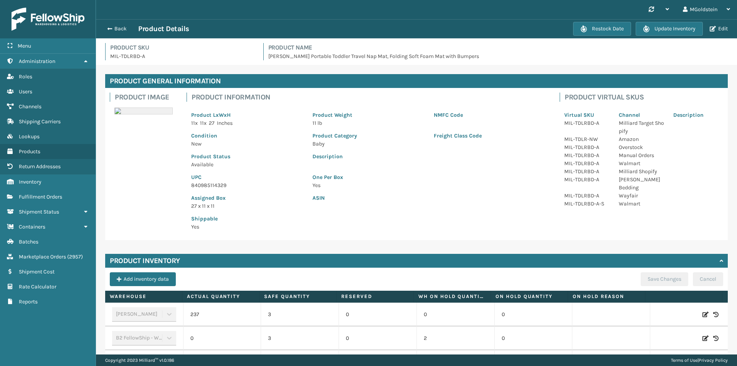
scroll to position [154, 0]
